Goal: Find specific page/section: Find specific page/section

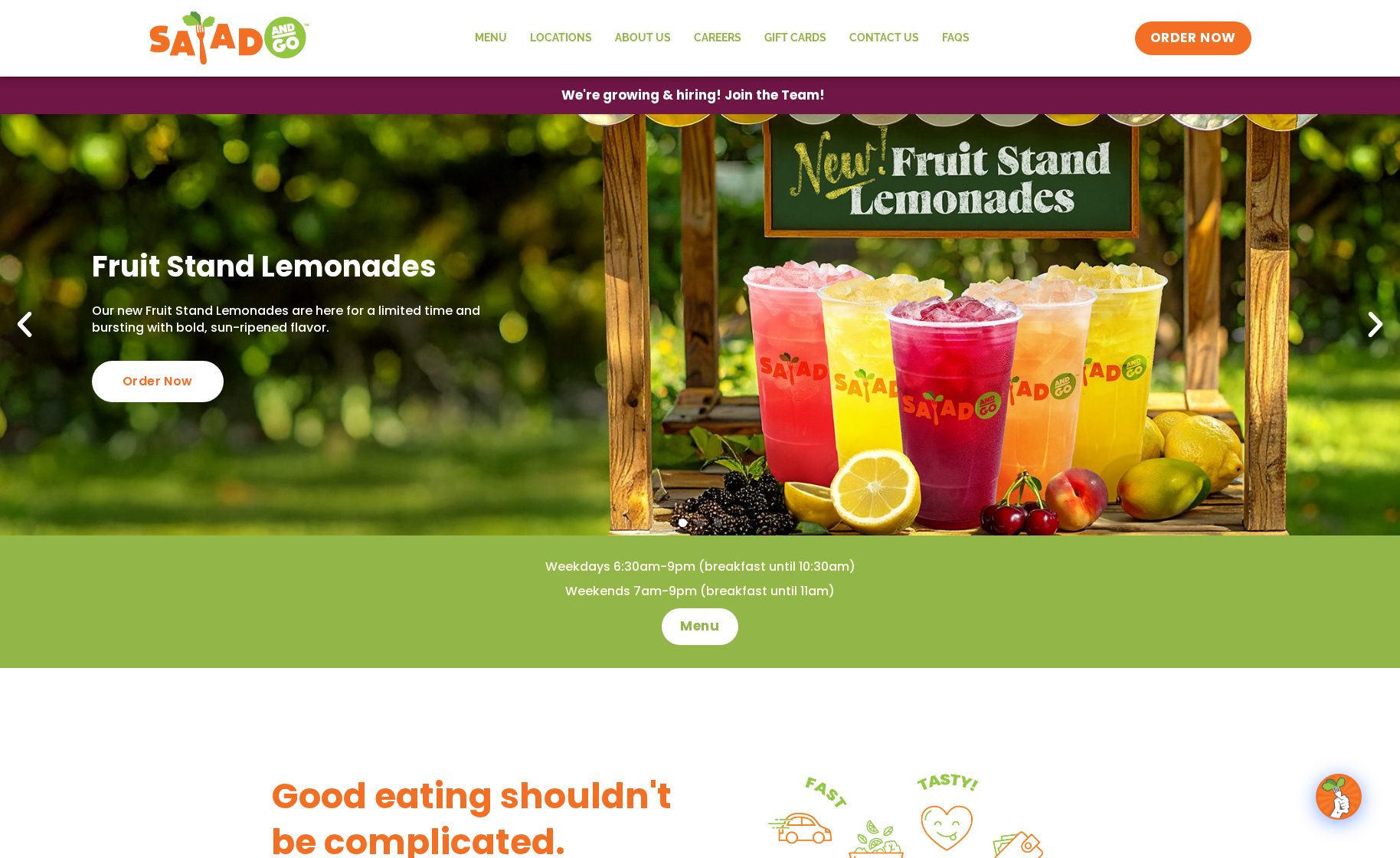
click at [1366, 322] on icon "Next slide" at bounding box center [1375, 324] width 34 height 34
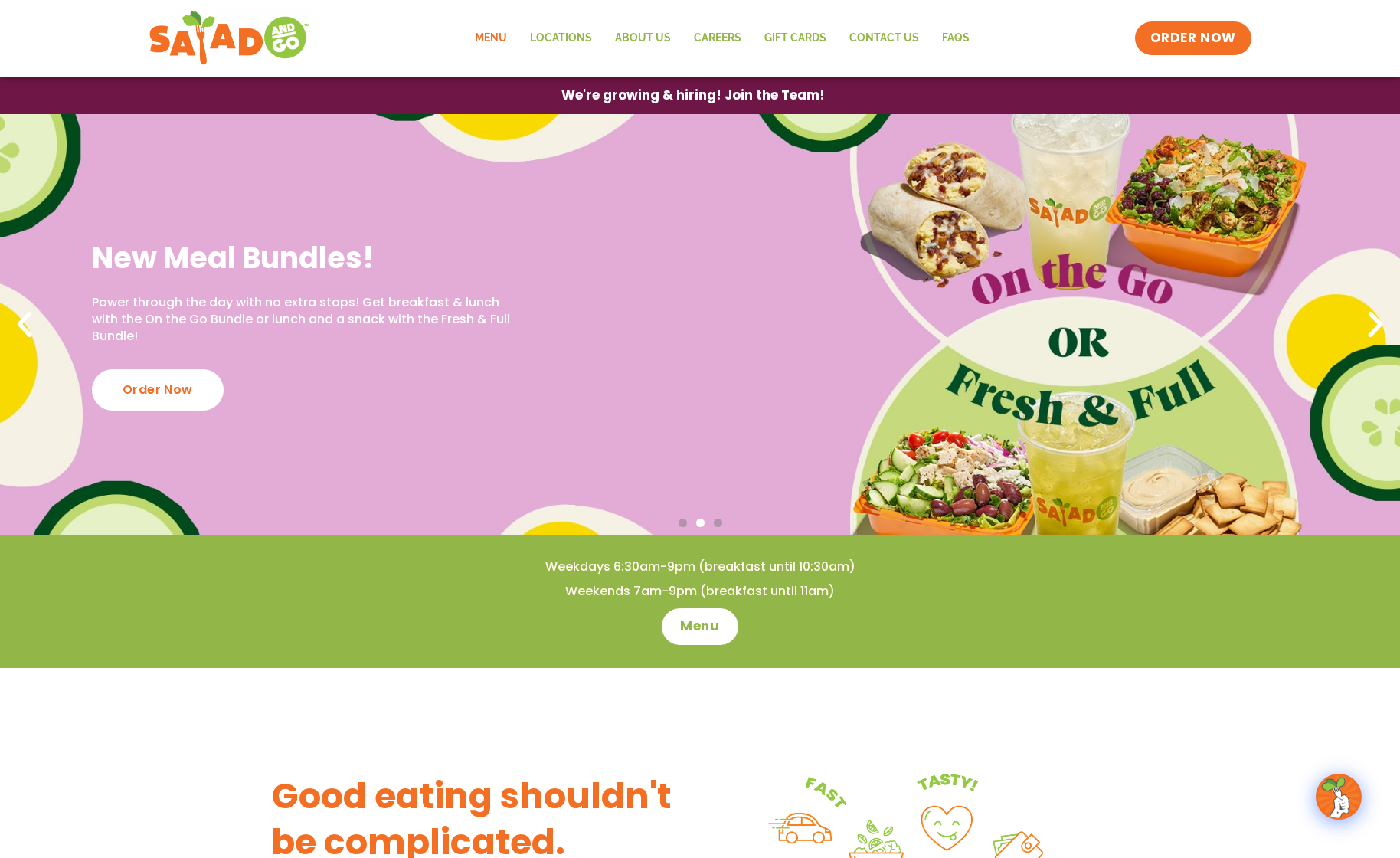
click at [493, 36] on link "Menu" at bounding box center [491, 38] width 55 height 36
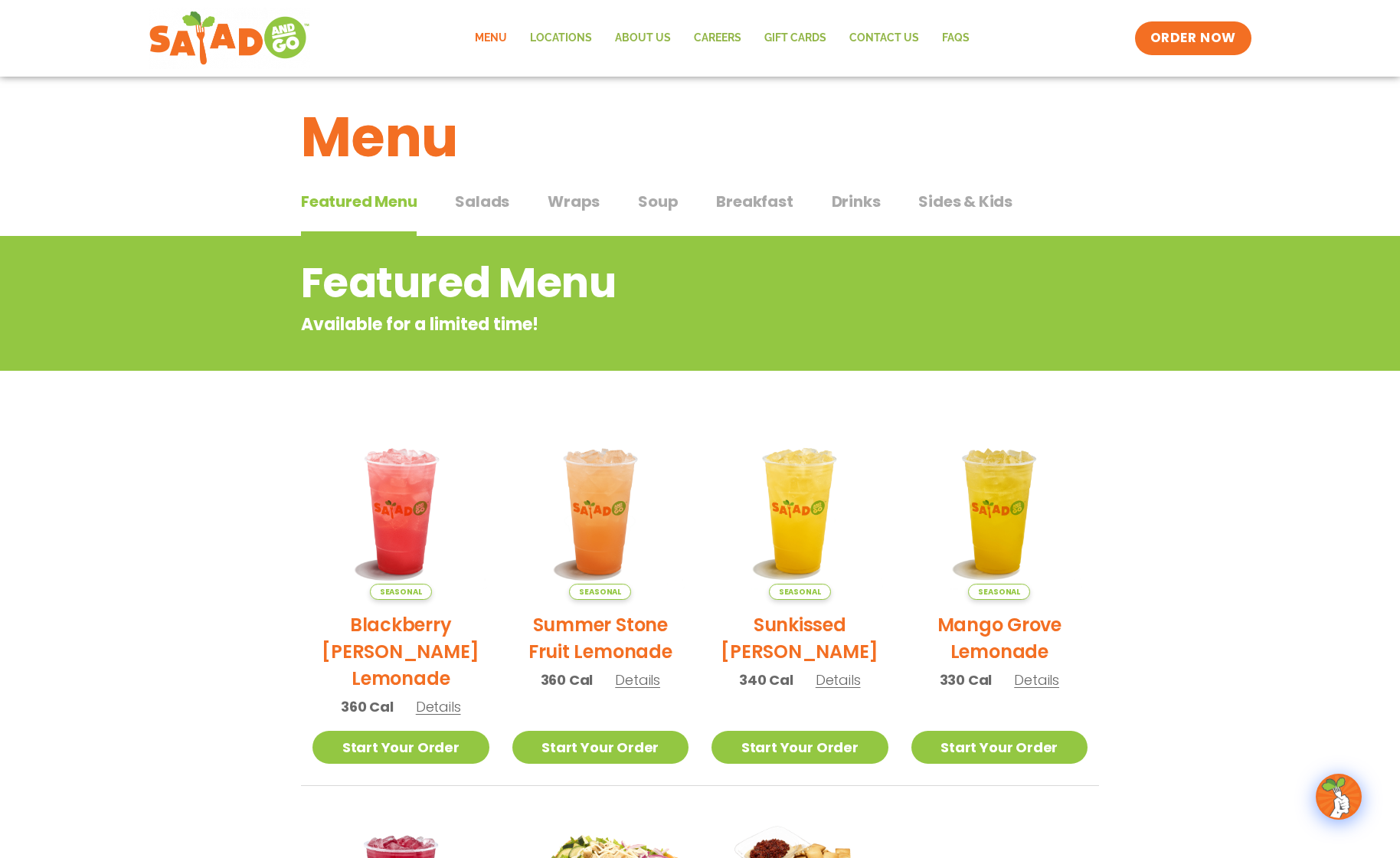
click at [965, 203] on span "Sides & Kids" at bounding box center [965, 201] width 94 height 23
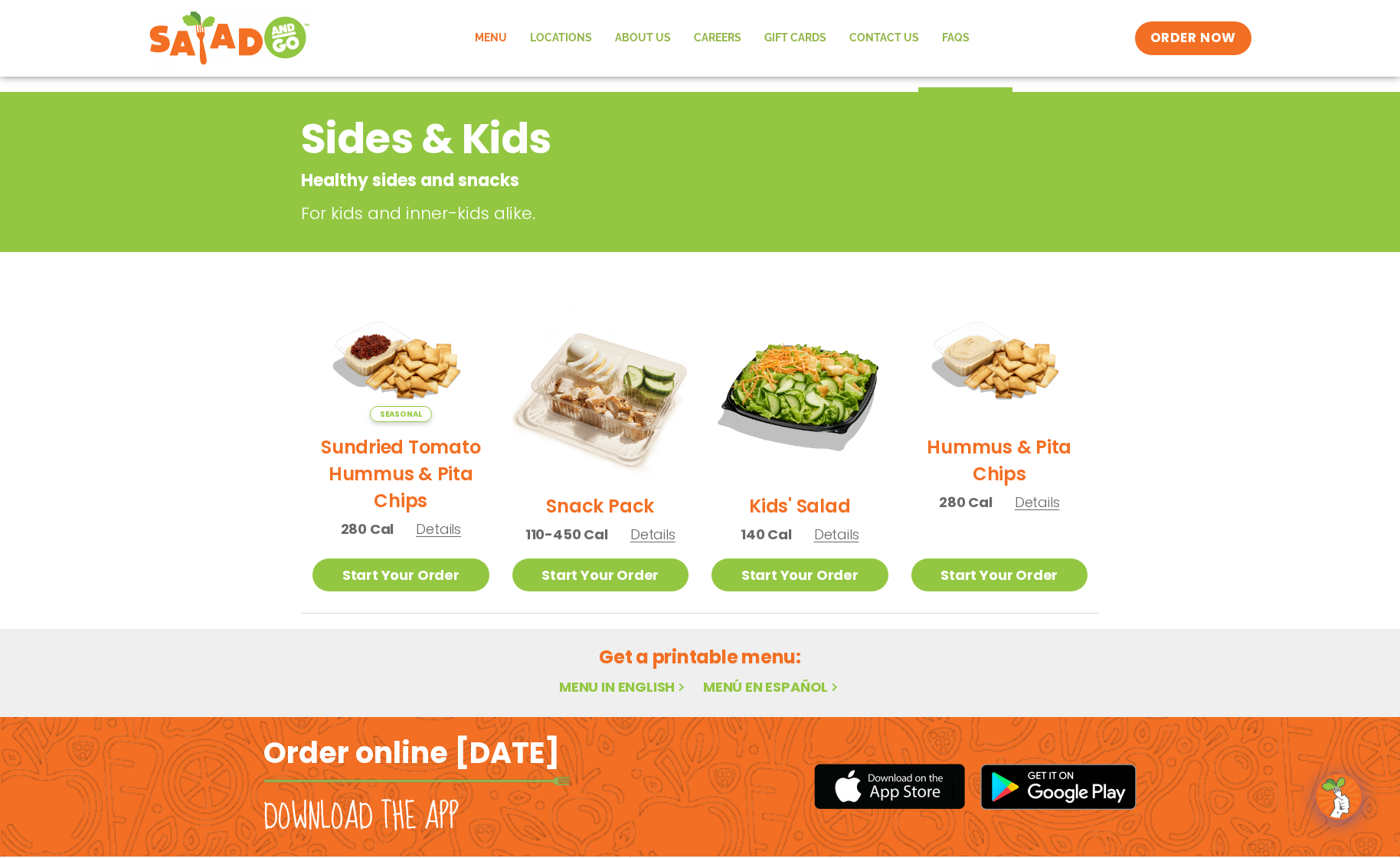
scroll to position [155, 0]
